Goal: Find contact information: Find contact information

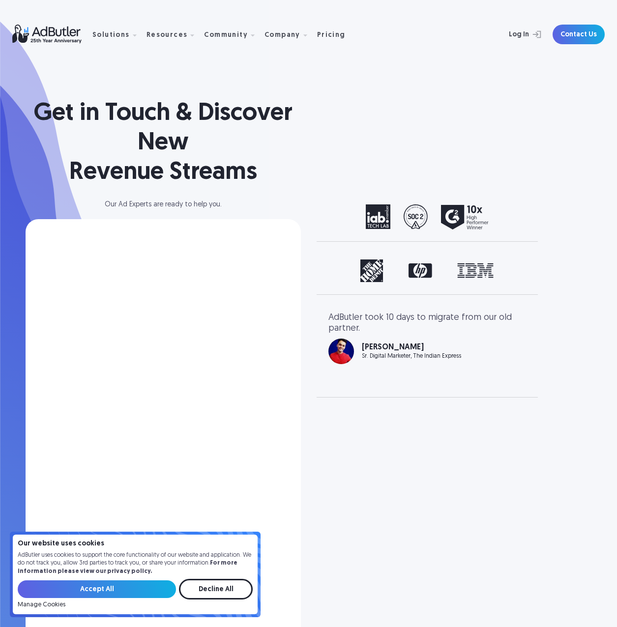
scroll to position [120, 0]
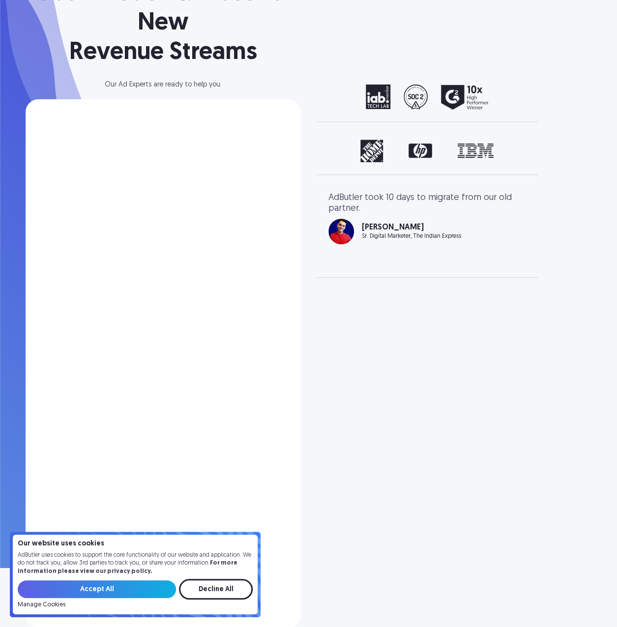
select select "[GEOGRAPHIC_DATA]"
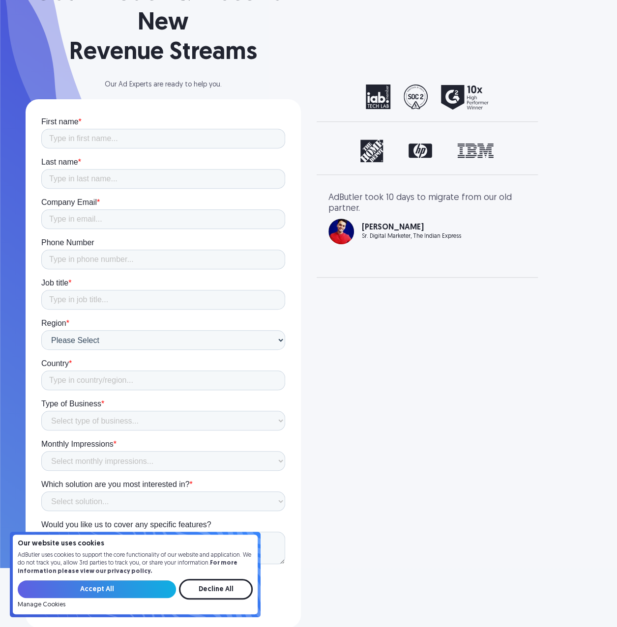
scroll to position [0, 0]
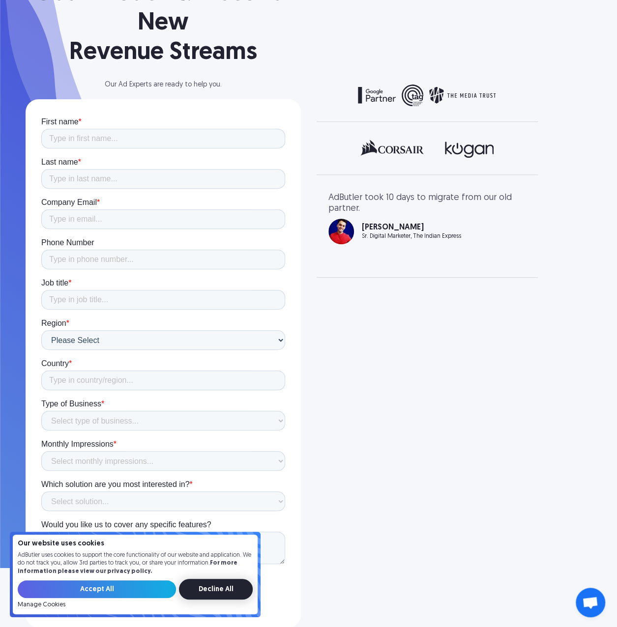
click at [216, 593] on input "Decline All" at bounding box center [216, 589] width 74 height 21
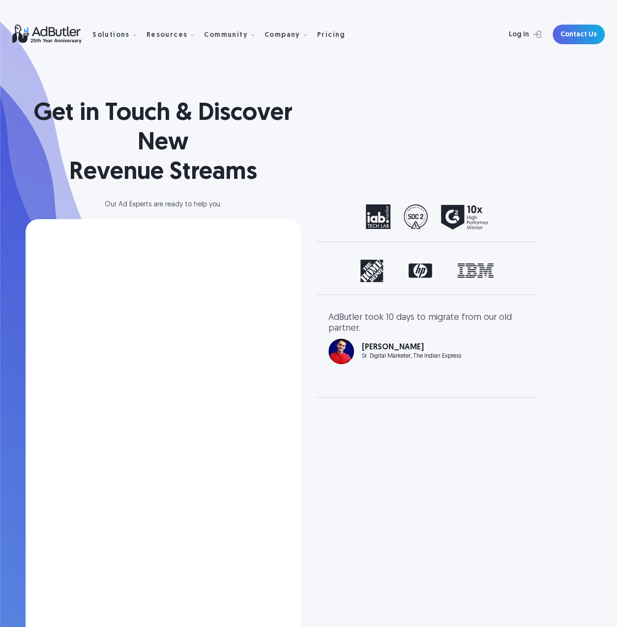
select select "[GEOGRAPHIC_DATA]"
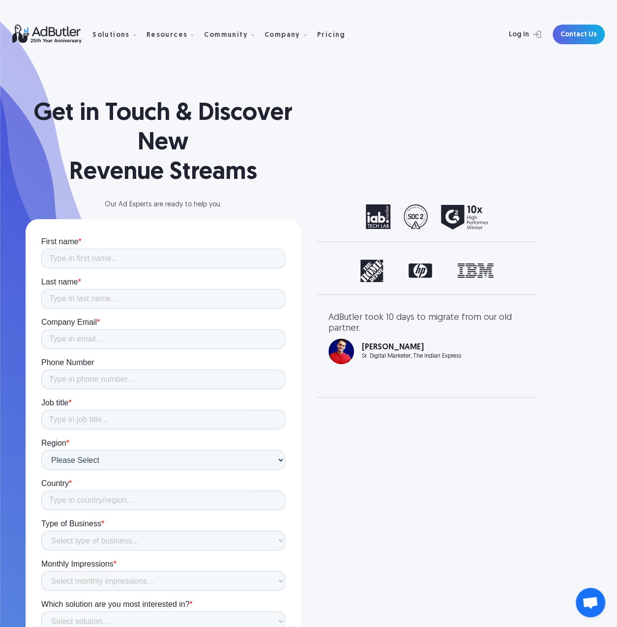
click at [46, 29] on img at bounding box center [52, 34] width 80 height 19
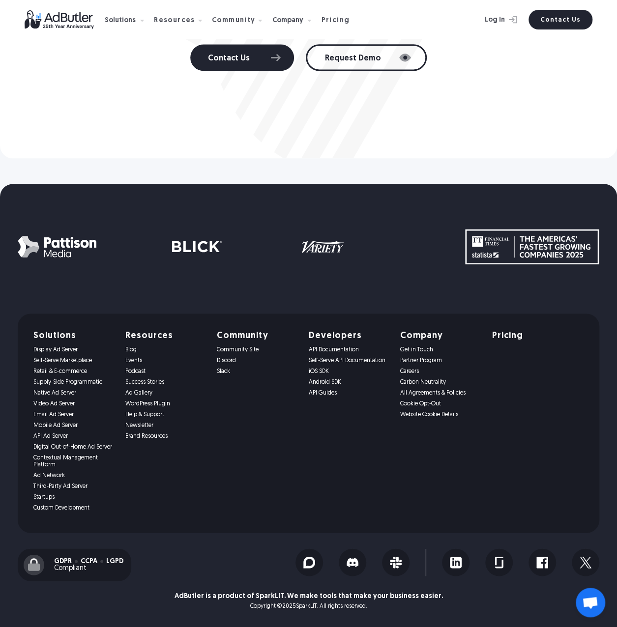
click at [590, 596] on span "Open chat" at bounding box center [589, 602] width 29 height 29
